Goal: Browse casually: Explore the website without a specific task or goal

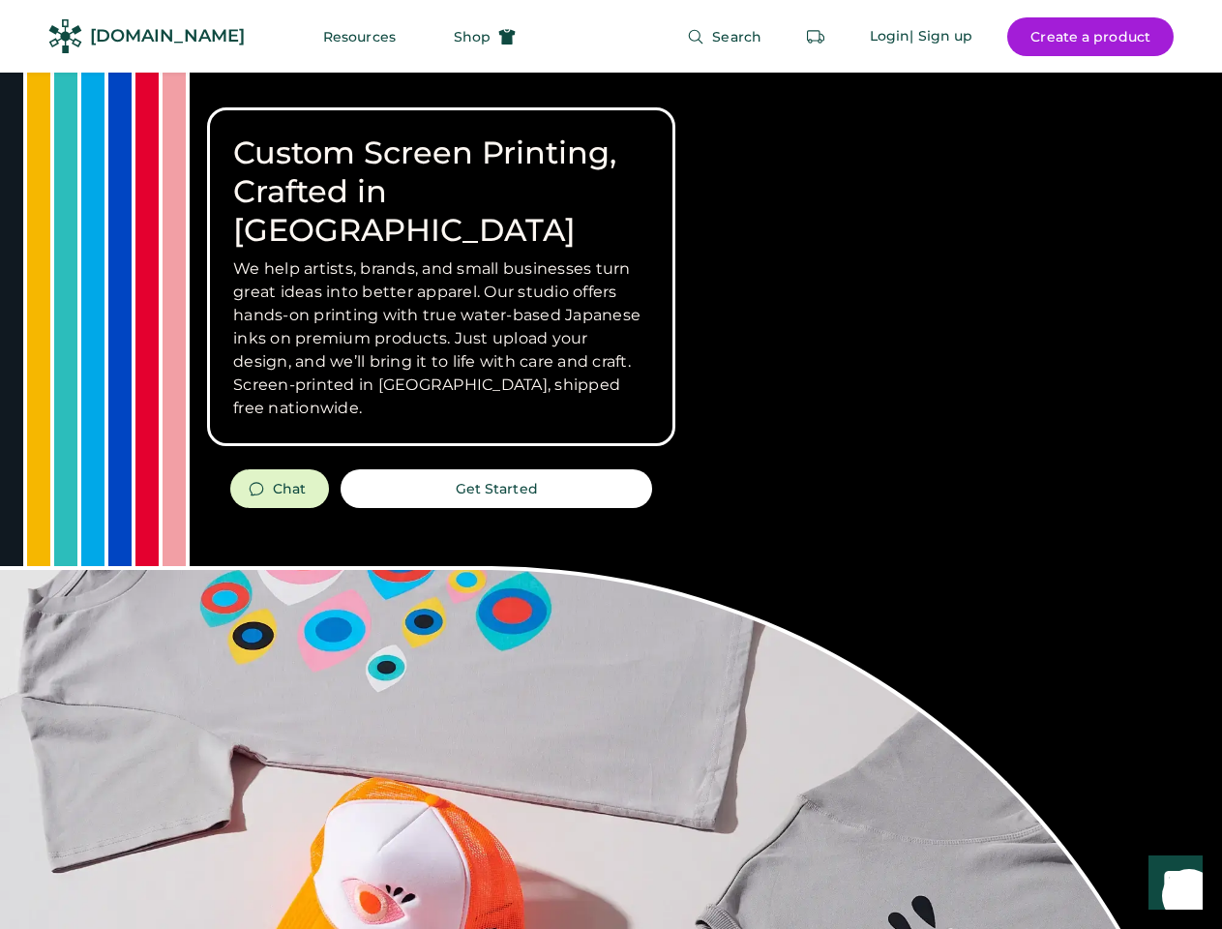
click at [611, 465] on div "Custom Screen Printing, Crafted in [GEOGRAPHIC_DATA] We help artists, brands, a…" at bounding box center [611, 687] width 1222 height 1229
click at [611, 500] on div "Custom Screen Printing, Crafted in [GEOGRAPHIC_DATA] We help artists, brands, a…" at bounding box center [611, 687] width 1222 height 1229
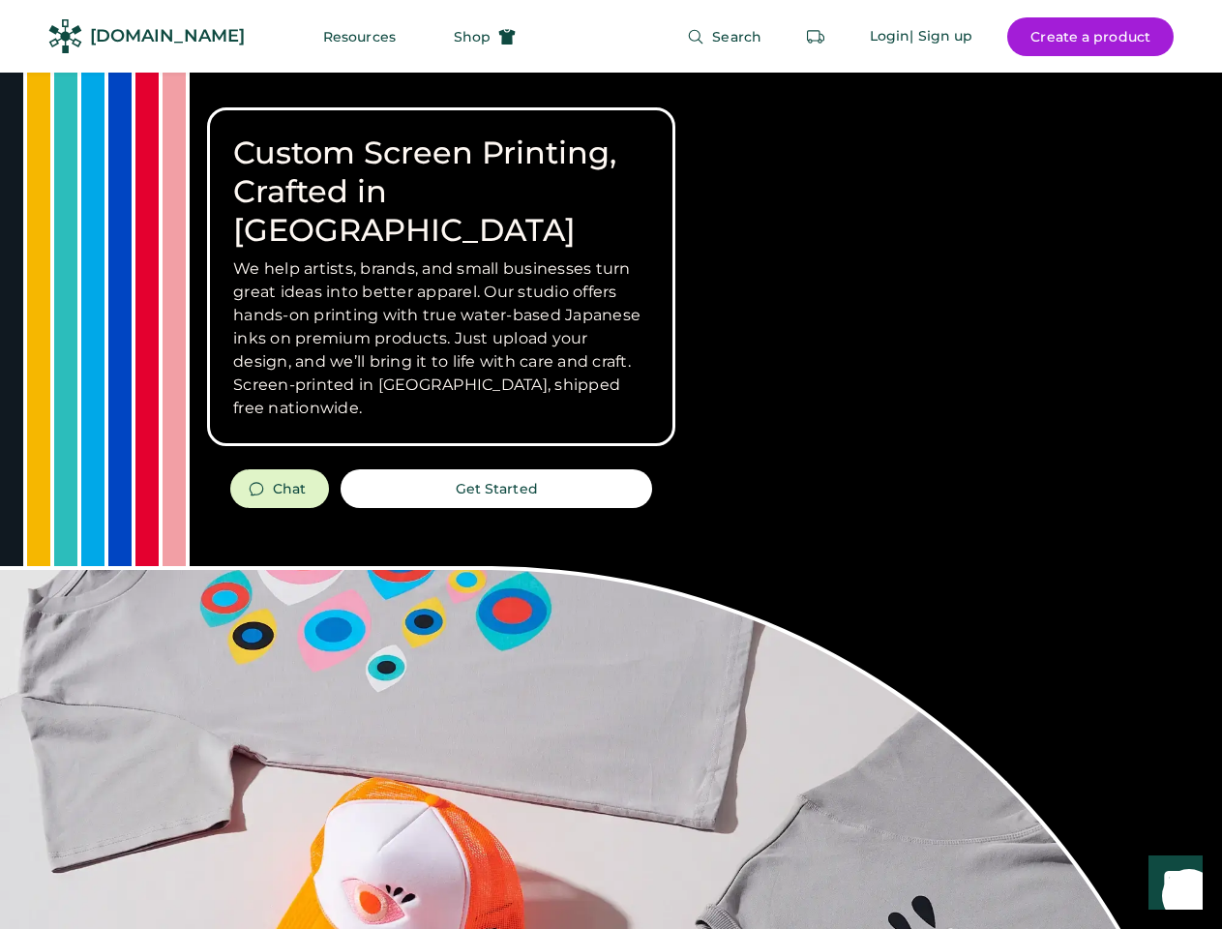
click at [611, 500] on div "Custom Screen Printing, Crafted in [GEOGRAPHIC_DATA] We help artists, brands, a…" at bounding box center [611, 687] width 1222 height 1229
click at [441, 277] on h3 "We help artists, brands, and small businesses turn great ideas into better appa…" at bounding box center [441, 338] width 416 height 163
click at [441, 257] on h3 "We help artists, brands, and small businesses turn great ideas into better appa…" at bounding box center [441, 338] width 416 height 163
click at [441, 172] on h1 "Custom Screen Printing, Crafted in [GEOGRAPHIC_DATA]" at bounding box center [441, 192] width 416 height 116
